Goal: Task Accomplishment & Management: Use online tool/utility

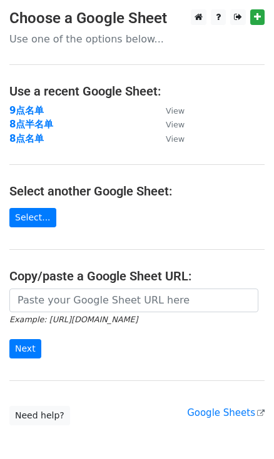
drag, startPoint x: 21, startPoint y: 136, endPoint x: 6, endPoint y: 127, distance: 17.4
click at [21, 135] on strong "8点名单" at bounding box center [26, 138] width 34 height 11
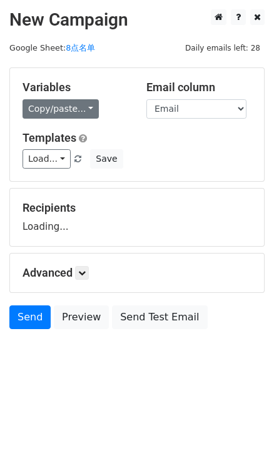
drag, startPoint x: 46, startPoint y: 109, endPoint x: 76, endPoint y: 117, distance: 30.5
click at [46, 109] on link "Copy/paste..." at bounding box center [60, 108] width 76 height 19
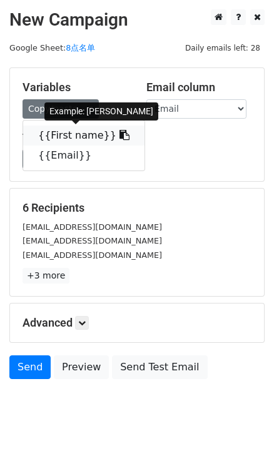
click at [119, 132] on icon at bounding box center [124, 135] width 10 height 10
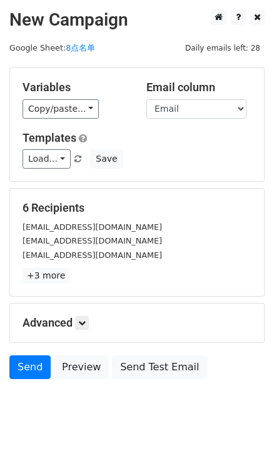
click at [71, 328] on h5 "Advanced" at bounding box center [136, 323] width 229 height 14
click at [81, 323] on icon at bounding box center [81, 322] width 7 height 7
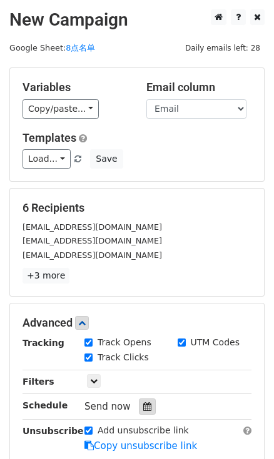
click at [145, 398] on div at bounding box center [147, 406] width 17 height 16
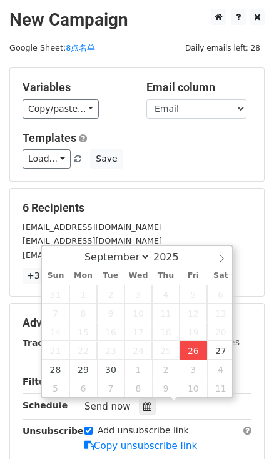
type input "2025-09-26 17:15"
type input "05"
type input "15"
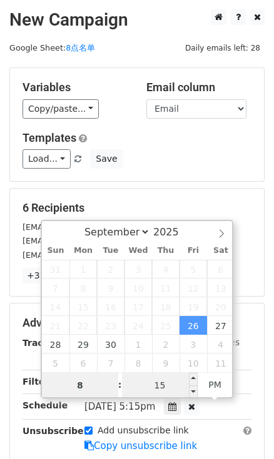
type input "8"
type input "2025-09-26 20:15"
type input "08"
click at [183, 381] on input "15" at bounding box center [160, 385] width 76 height 25
type input "0"
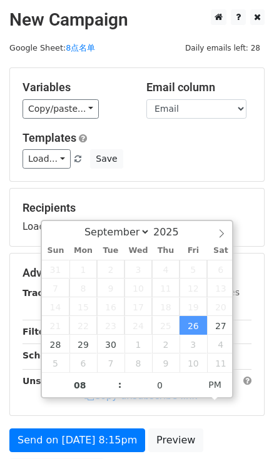
type input "2025-09-26 20:00"
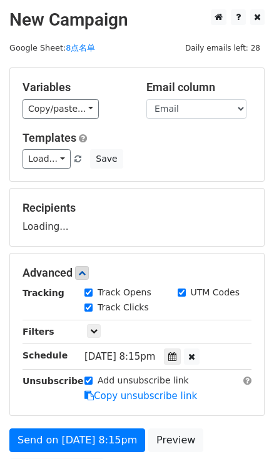
click at [170, 178] on div "Variables Copy/paste... {{First name}} {{Email}} Email column First name Email …" at bounding box center [137, 124] width 254 height 113
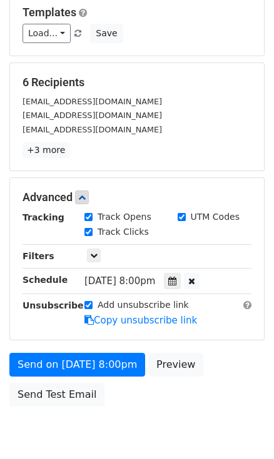
scroll to position [127, 0]
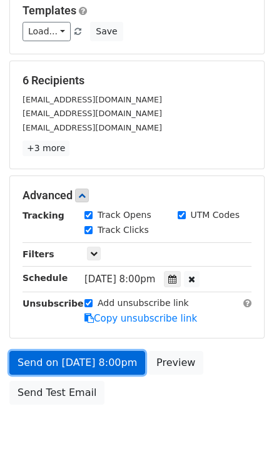
click at [106, 358] on link "Send on Sep 26 at 8:00pm" at bounding box center [77, 363] width 136 height 24
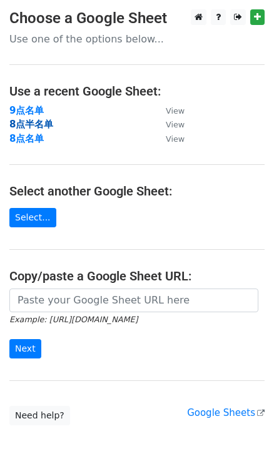
click at [41, 119] on strong "8点半名单" at bounding box center [31, 124] width 44 height 11
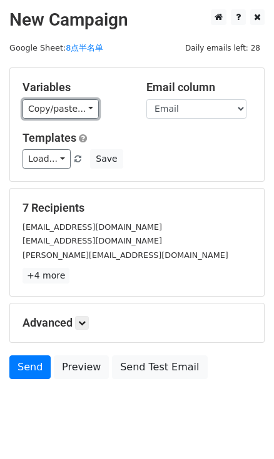
drag, startPoint x: 78, startPoint y: 108, endPoint x: 94, endPoint y: 119, distance: 19.4
click at [78, 108] on link "Copy/paste..." at bounding box center [60, 108] width 76 height 19
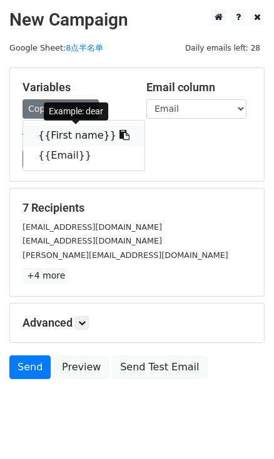
click at [120, 141] on link "{{First name}}" at bounding box center [83, 136] width 121 height 20
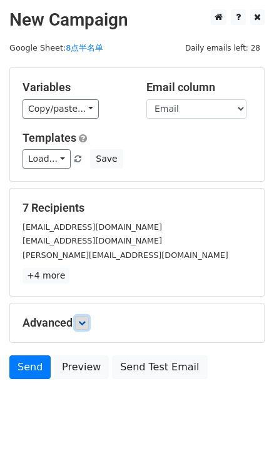
click at [82, 327] on link at bounding box center [82, 323] width 14 height 14
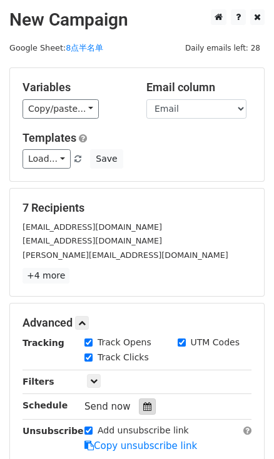
click at [147, 406] on icon at bounding box center [147, 406] width 8 height 9
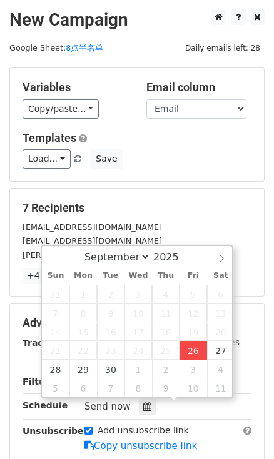
type input "[DATE] 17:15"
type input "05"
type input "15"
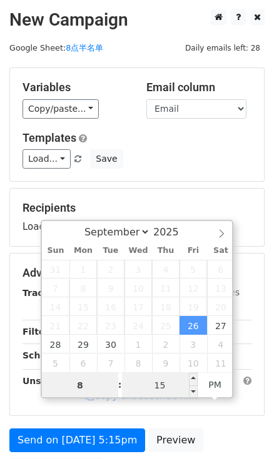
type input "8"
type input "[DATE] 20:15"
type input "08"
click at [170, 384] on input "15" at bounding box center [160, 385] width 76 height 25
type input "30"
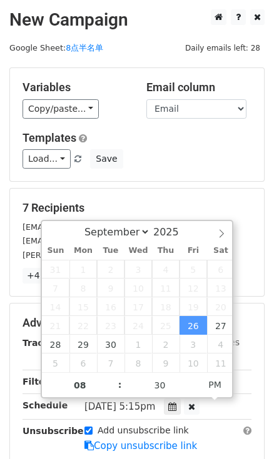
type input "[DATE] 20:30"
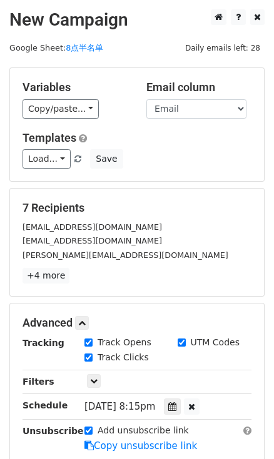
click at [190, 170] on div "Variables Copy/paste... {{First name}} {{Email}} Email column First name Email …" at bounding box center [137, 124] width 254 height 113
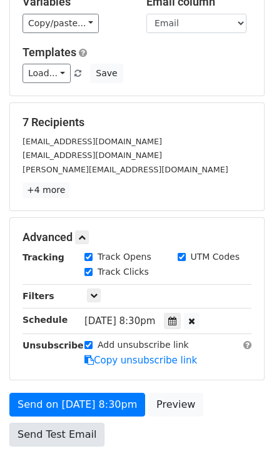
scroll to position [177, 0]
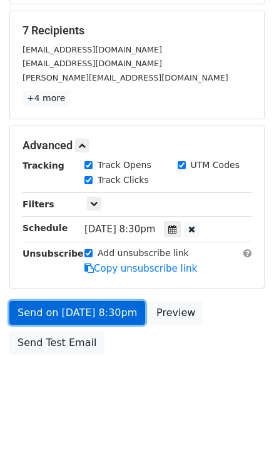
click at [77, 302] on link "Send on [DATE] 8:30pm" at bounding box center [77, 313] width 136 height 24
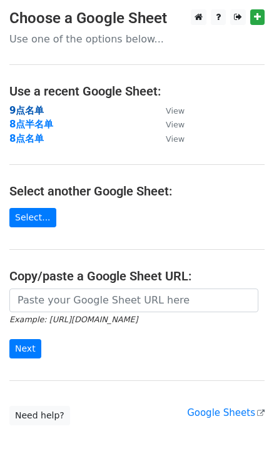
click at [31, 110] on strong "9点名单" at bounding box center [26, 110] width 34 height 11
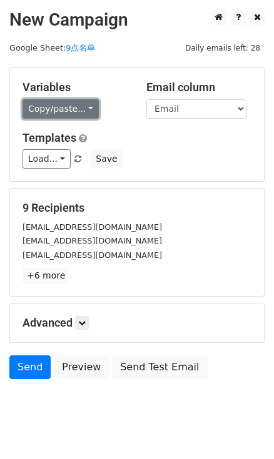
click at [88, 107] on link "Copy/paste..." at bounding box center [60, 108] width 76 height 19
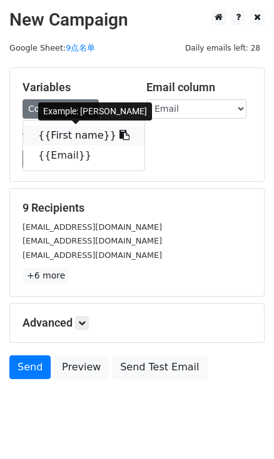
click at [103, 134] on link "{{First name}}" at bounding box center [83, 136] width 121 height 20
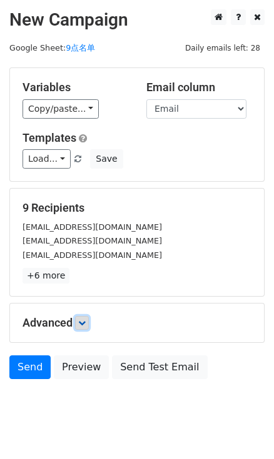
click at [81, 320] on icon at bounding box center [81, 322] width 7 height 7
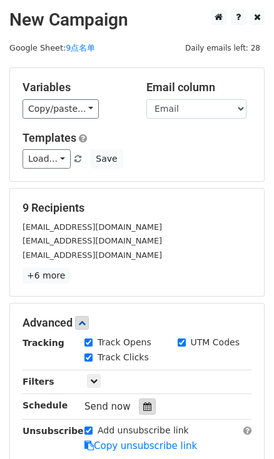
click at [145, 398] on div at bounding box center [147, 406] width 17 height 16
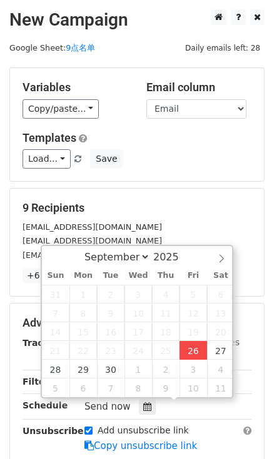
type input "2025-09-26 17:16"
type input "05"
type input "16"
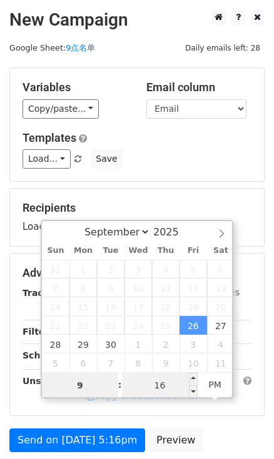
type input "9"
type input "2025-09-26 21:16"
type input "09"
drag, startPoint x: 169, startPoint y: 386, endPoint x: 172, endPoint y: 187, distance: 198.6
click at [169, 386] on input "16" at bounding box center [160, 385] width 76 height 25
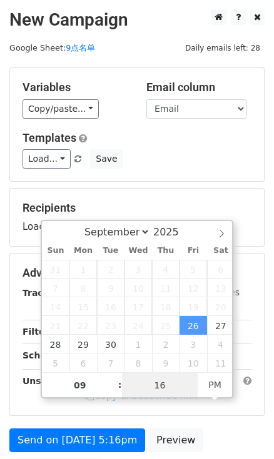
type input "0"
type input "2025-09-26 21:00"
click at [187, 147] on div "Templates Load... No templates saved Save" at bounding box center [136, 150] width 247 height 38
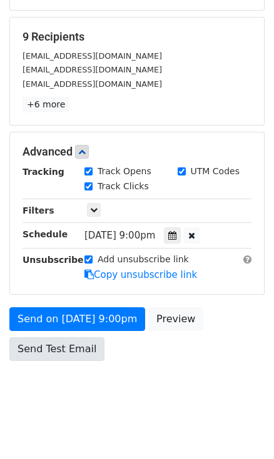
scroll to position [177, 0]
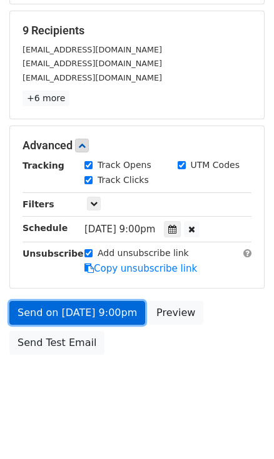
click at [82, 310] on link "Send on Sep 26 at 9:00pm" at bounding box center [77, 313] width 136 height 24
